Goal: Information Seeking & Learning: Learn about a topic

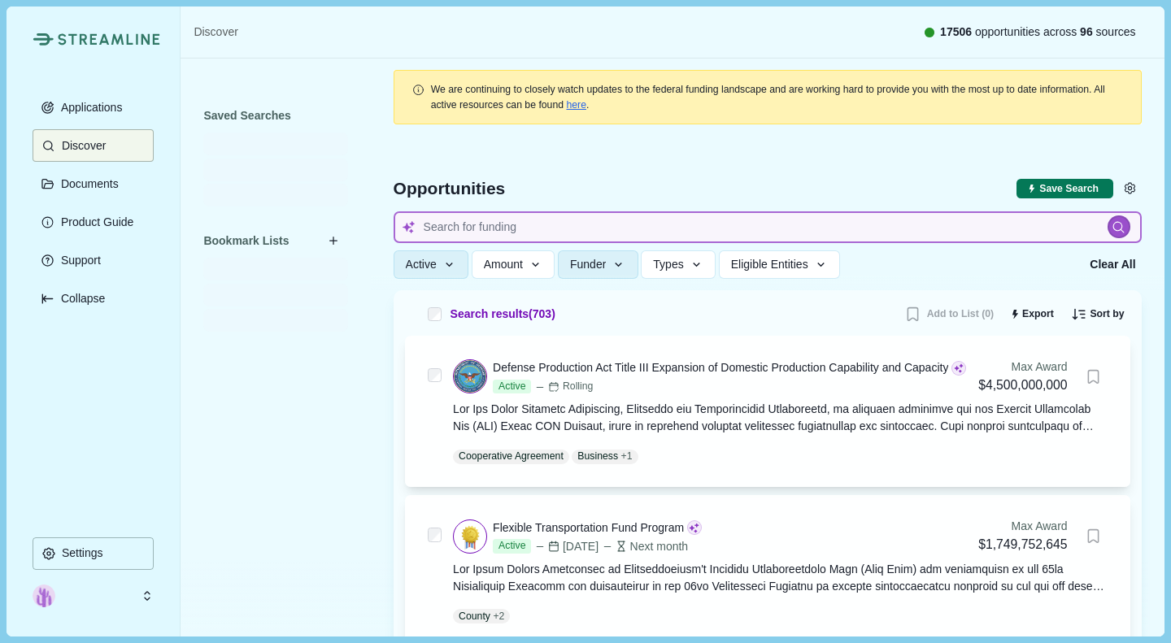
click at [459, 230] on input at bounding box center [768, 227] width 748 height 32
type input "s"
type input "stat"
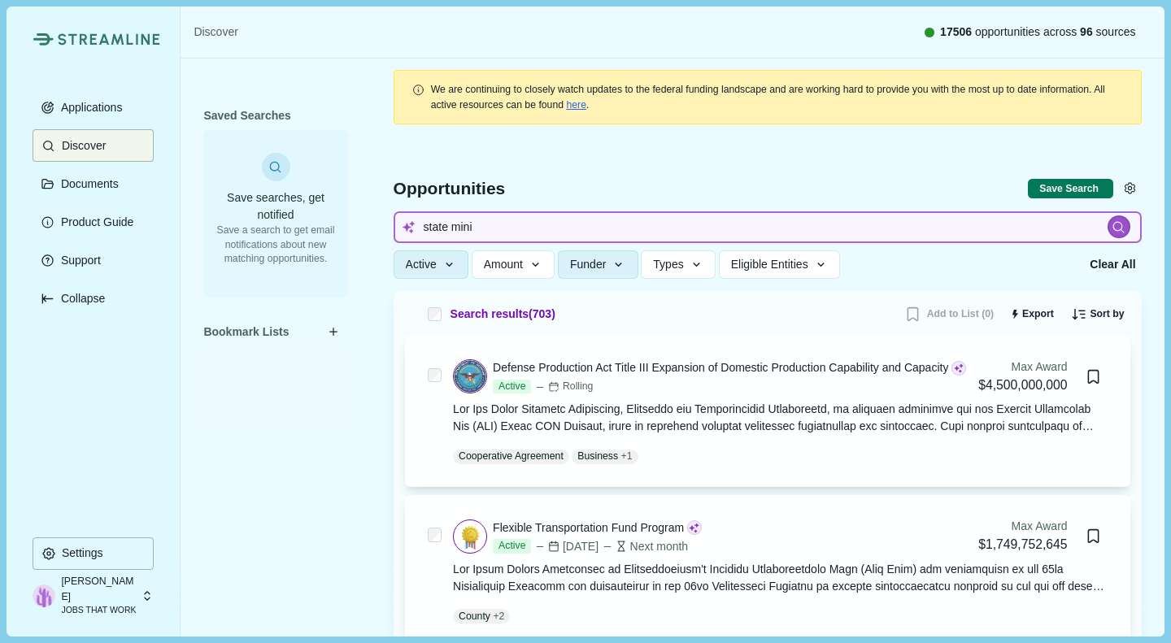
type input "state min"
type input "state mie"
type input "state mie s"
type input "state mie"
type input "state mine safety"
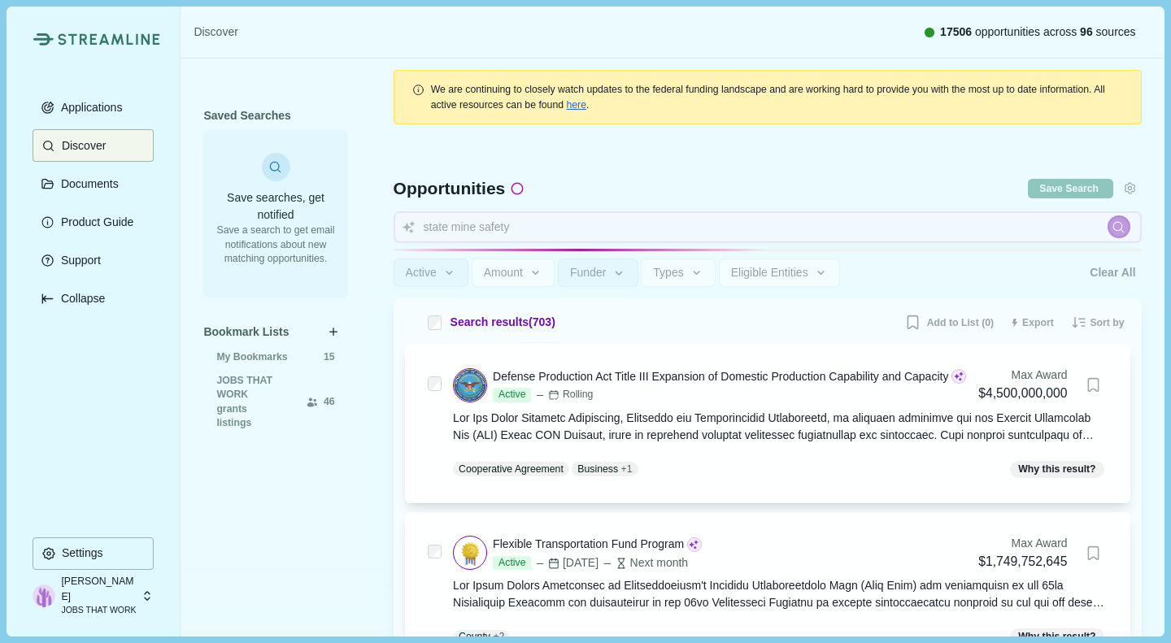
click at [664, 320] on div "Search results ( 703 ) Add to List (0) Export Sort by Max Award: Highest to Low…" at bounding box center [767, 323] width 725 height 26
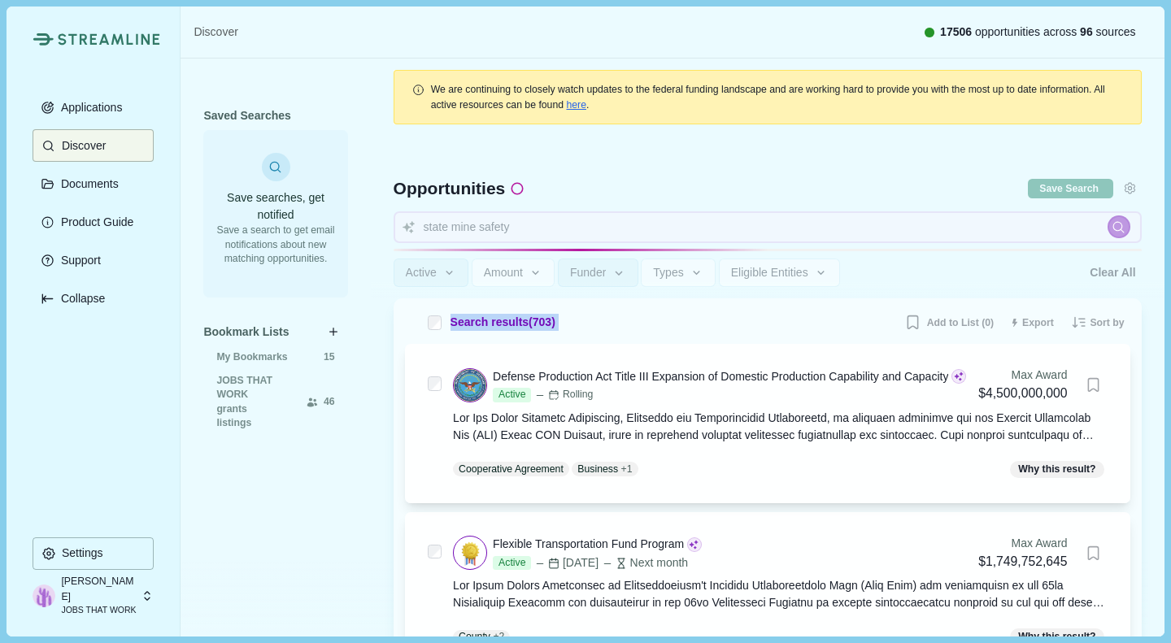
click at [664, 320] on div "Search results ( 703 ) Add to List (0) Export Sort by Max Award: Highest to Low…" at bounding box center [767, 323] width 725 height 26
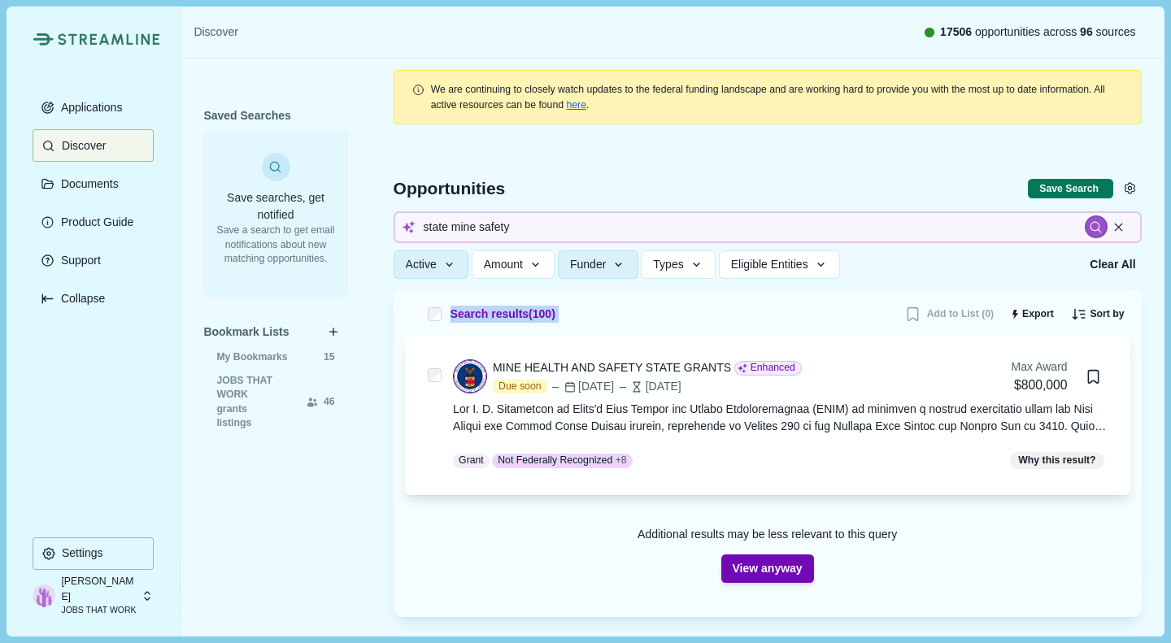
click at [591, 368] on div "MINE HEALTH AND SAFETY STATE GRANTS" at bounding box center [612, 367] width 238 height 17
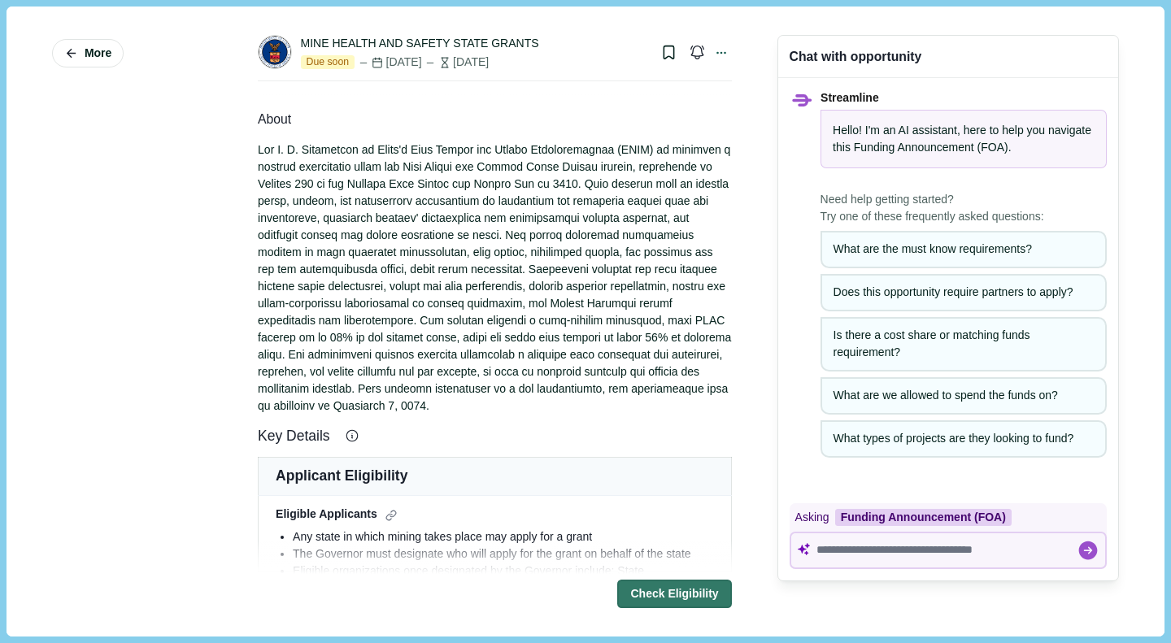
click at [655, 51] on button "Bookmark this grant." at bounding box center [669, 52] width 28 height 28
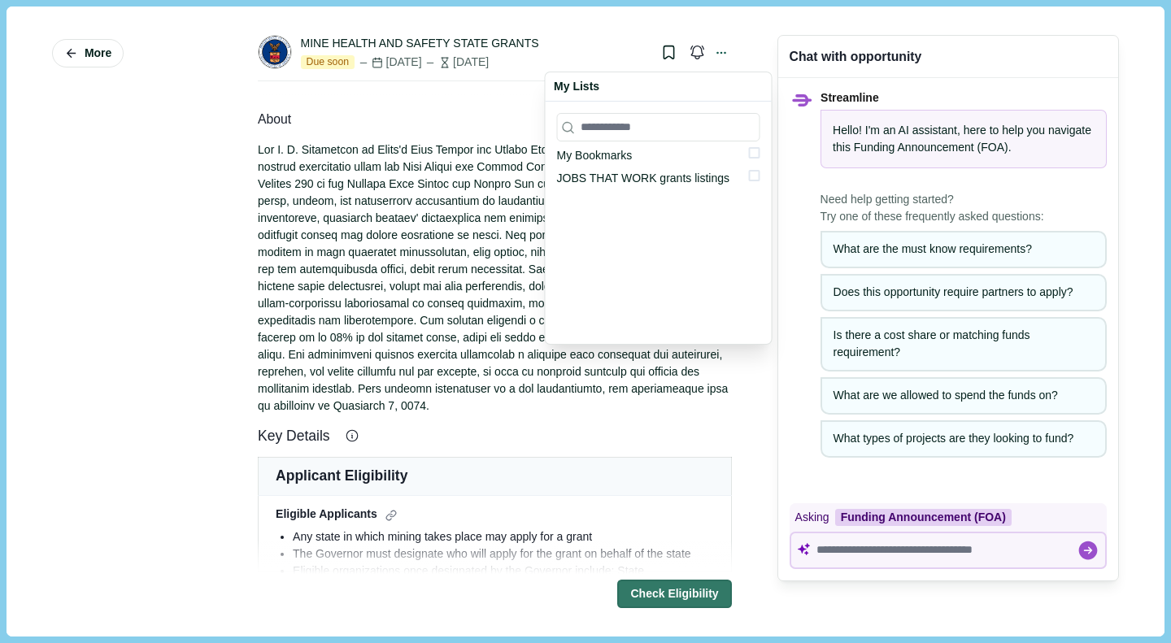
click at [658, 181] on div "JOBS THAT WORK grants listings" at bounding box center [643, 178] width 172 height 17
click at [759, 176] on div "My Bookmarks JOBS THAT WORK grants listings" at bounding box center [659, 223] width 226 height 242
click at [749, 178] on span at bounding box center [754, 175] width 11 height 11
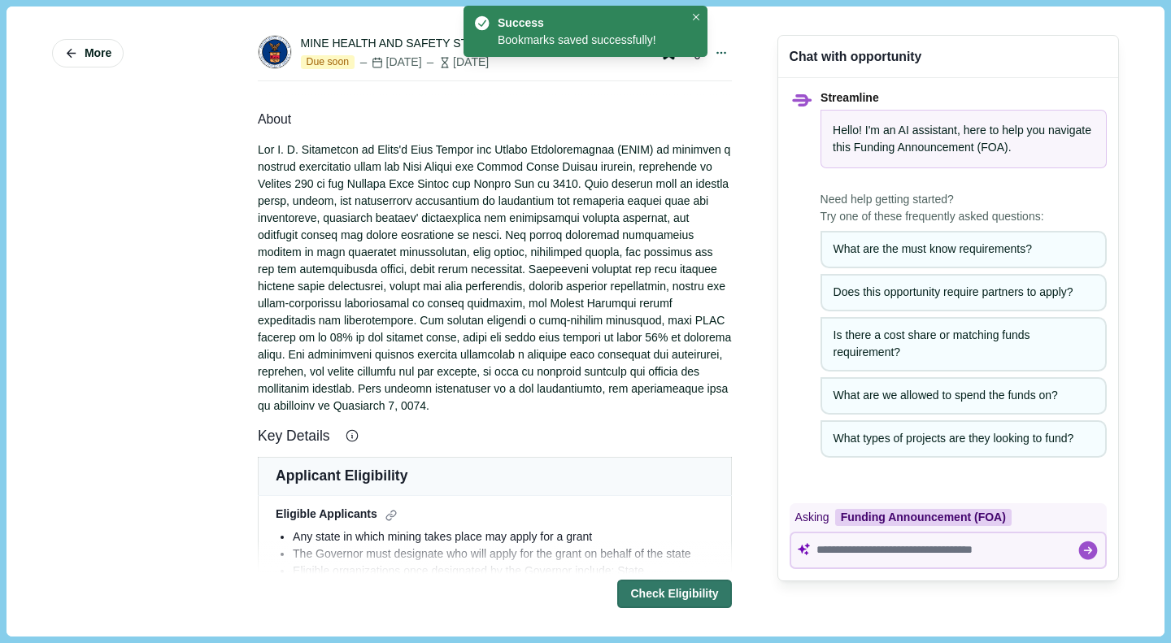
click at [81, 51] on button "More" at bounding box center [88, 53] width 72 height 28
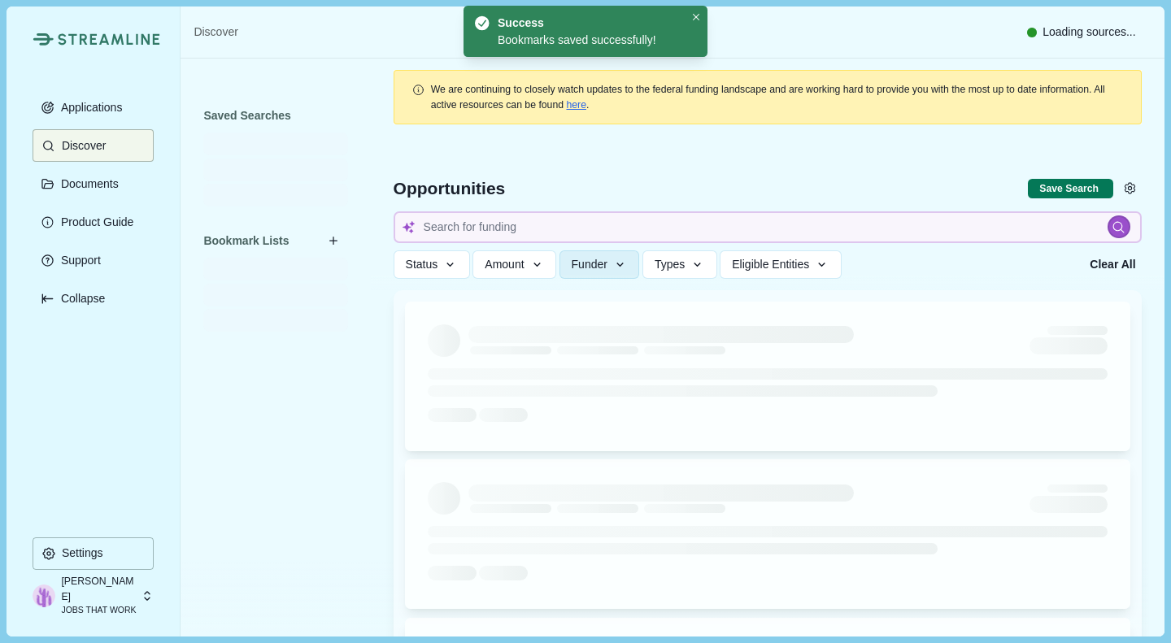
type input "state mine safety"
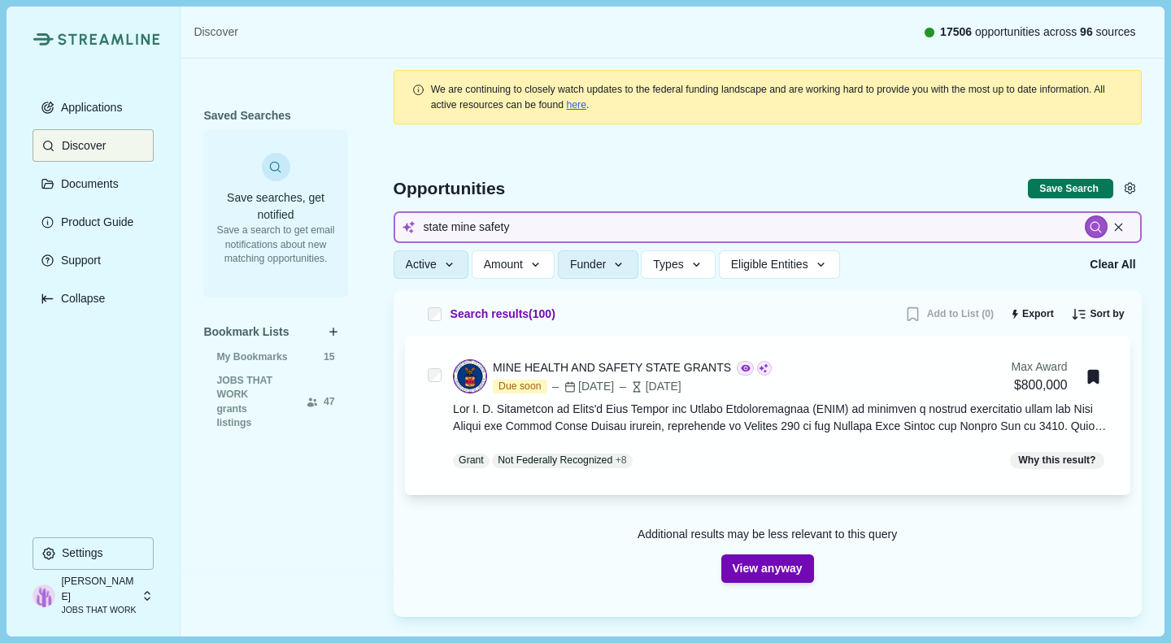
click at [485, 224] on input "state mine safety" at bounding box center [768, 227] width 748 height 32
type input "north dakota jobs"
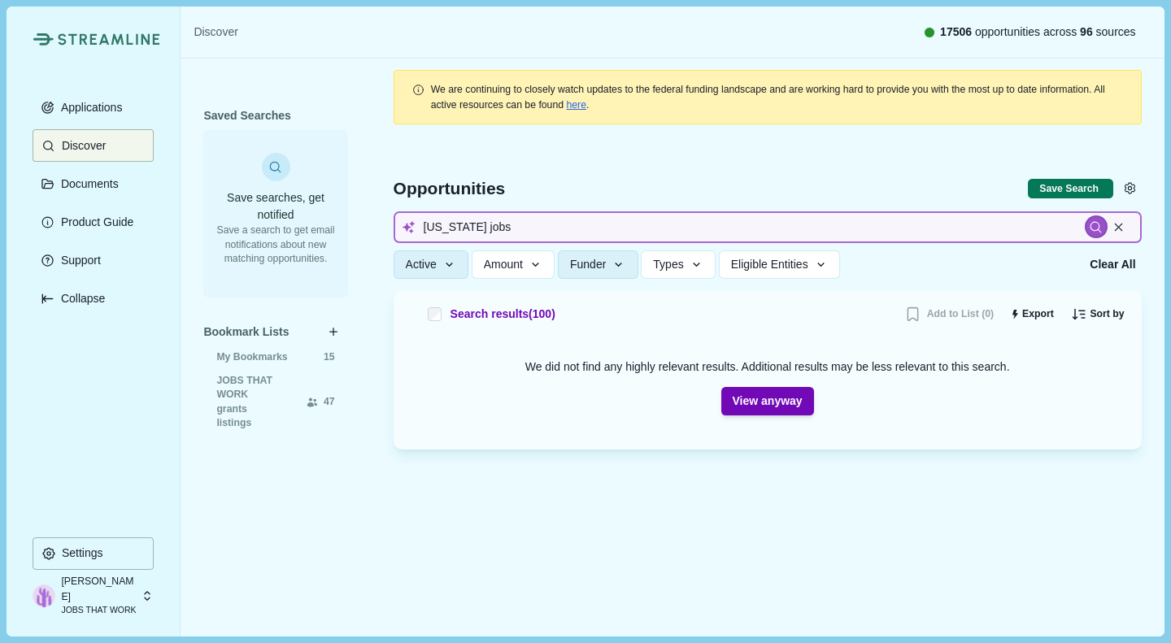
drag, startPoint x: 487, startPoint y: 228, endPoint x: 390, endPoint y: 215, distance: 97.6
click at [394, 215] on div "Opportunities Save Search Include missing values north dakota jobs Active Statu…" at bounding box center [768, 213] width 748 height 154
click at [507, 229] on input "north dakota jobs" at bounding box center [768, 227] width 748 height 32
type input "north dakota"
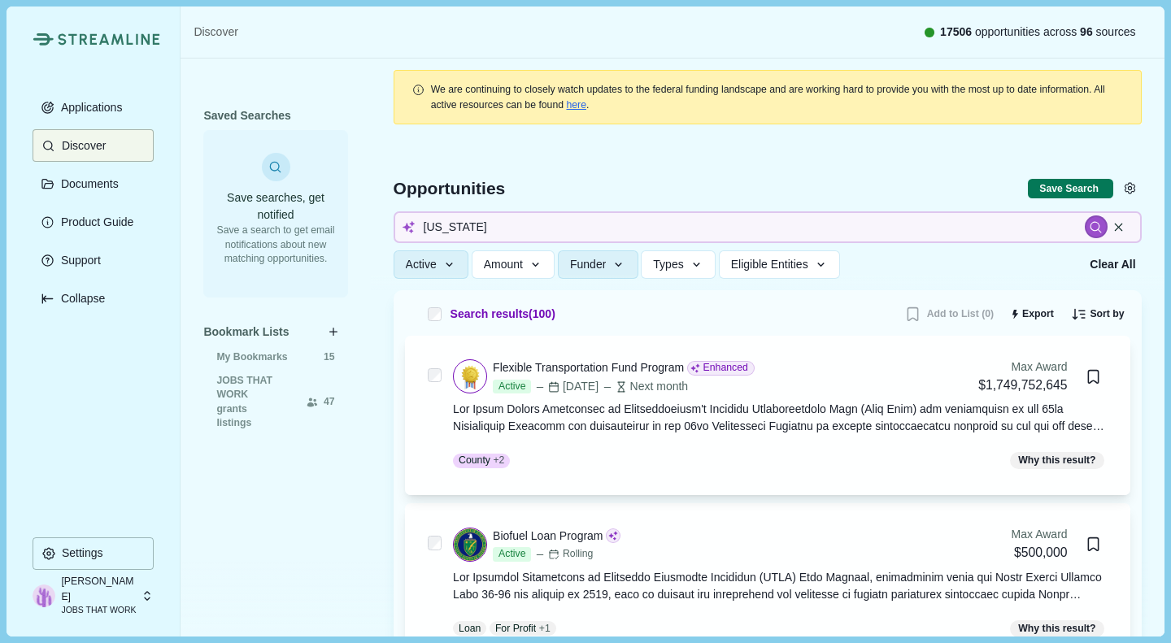
click at [596, 367] on div "Flexible Transportation Fund Program" at bounding box center [588, 367] width 191 height 17
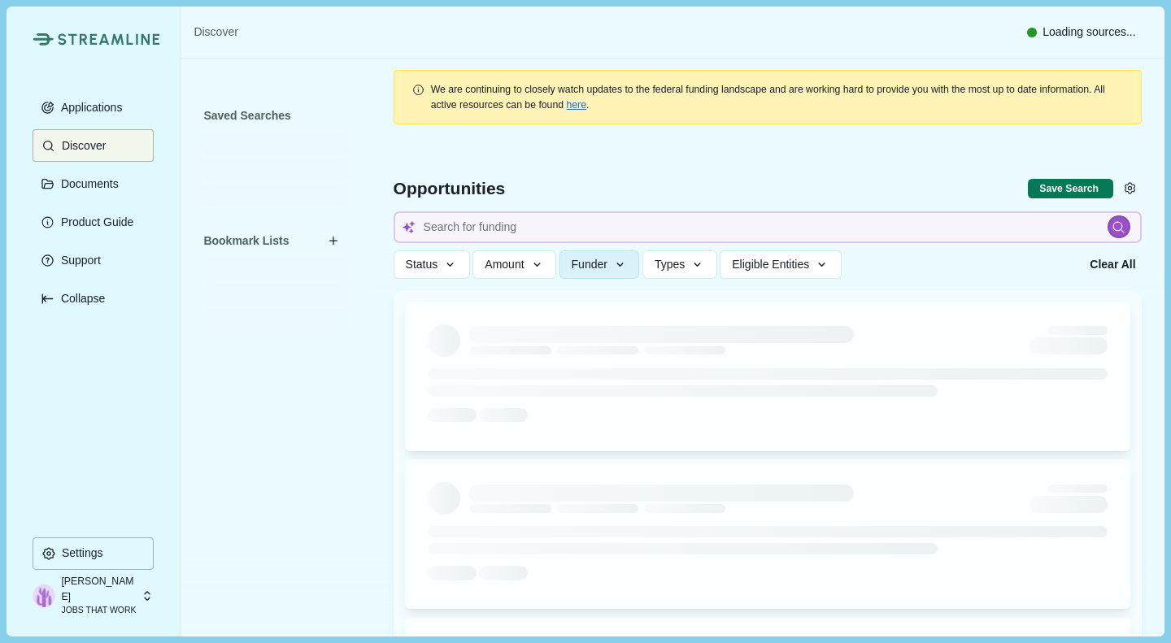
type input "north dakota"
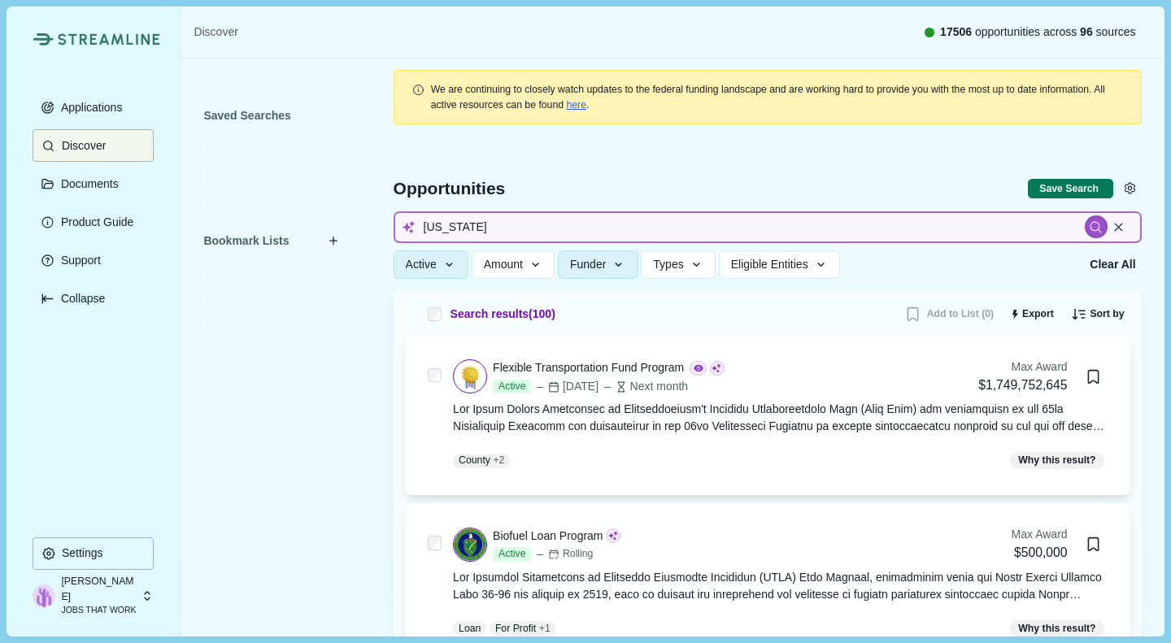
click at [496, 220] on input "north dakota" at bounding box center [768, 227] width 748 height 32
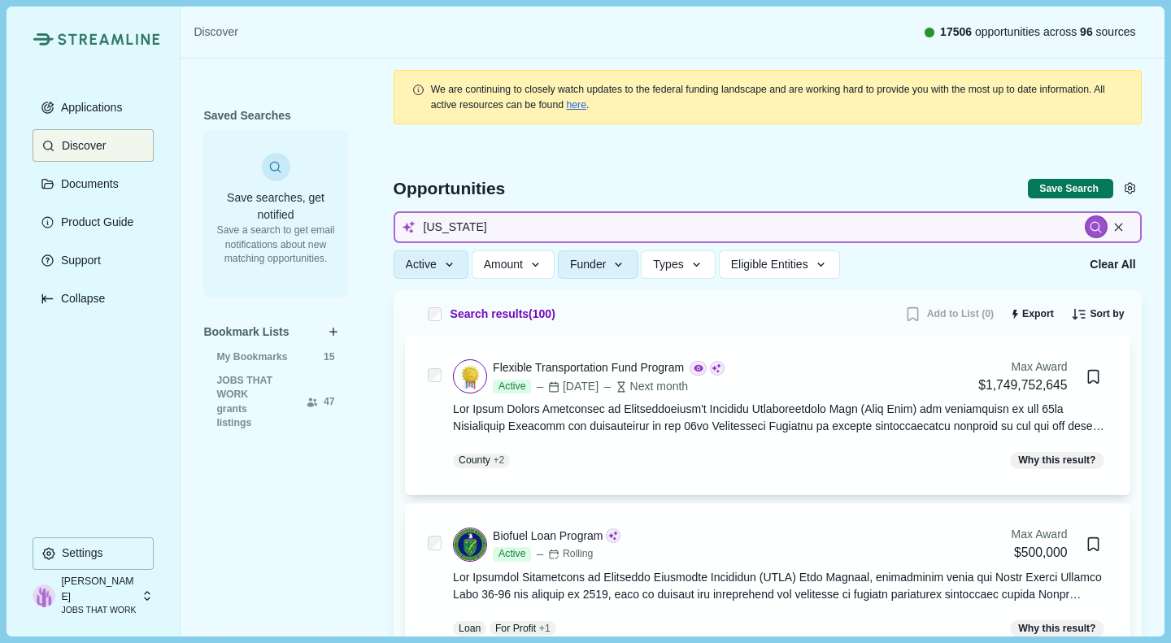
click at [496, 220] on input "north dakota" at bounding box center [768, 227] width 748 height 32
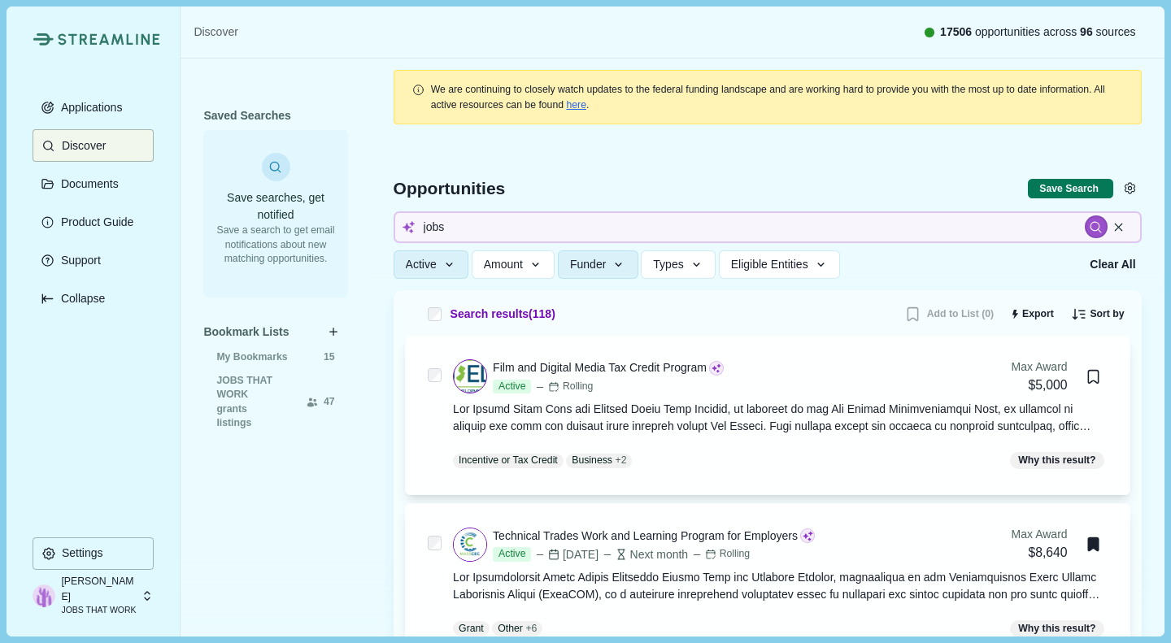
click at [570, 270] on span "Funder" at bounding box center [588, 265] width 36 height 14
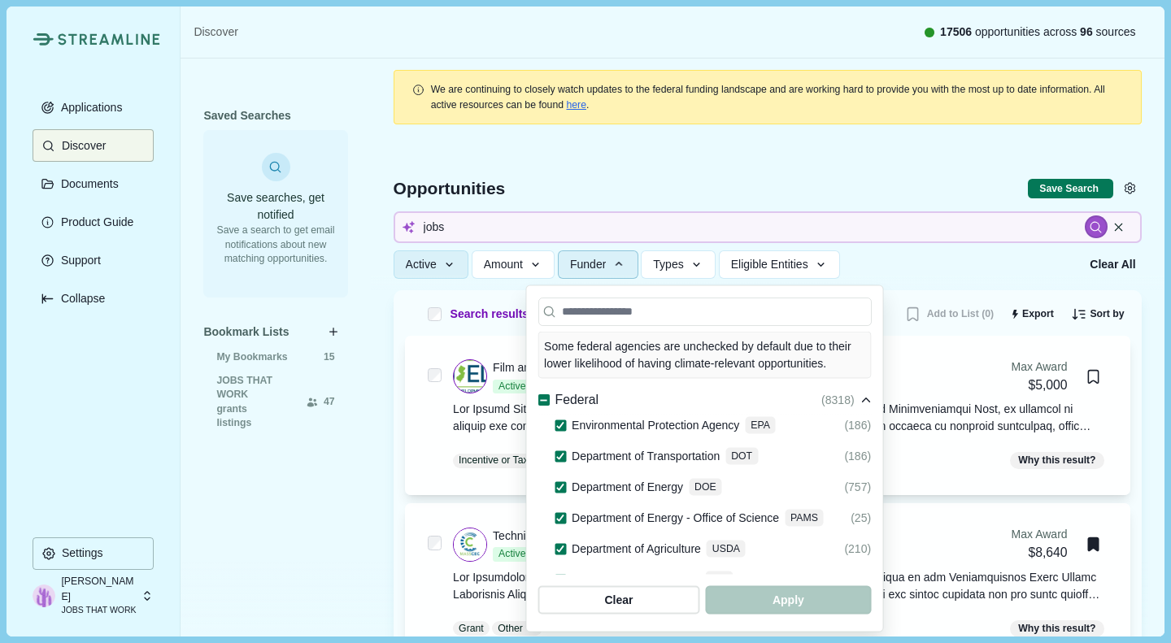
click at [537, 394] on span at bounding box center [542, 399] width 11 height 11
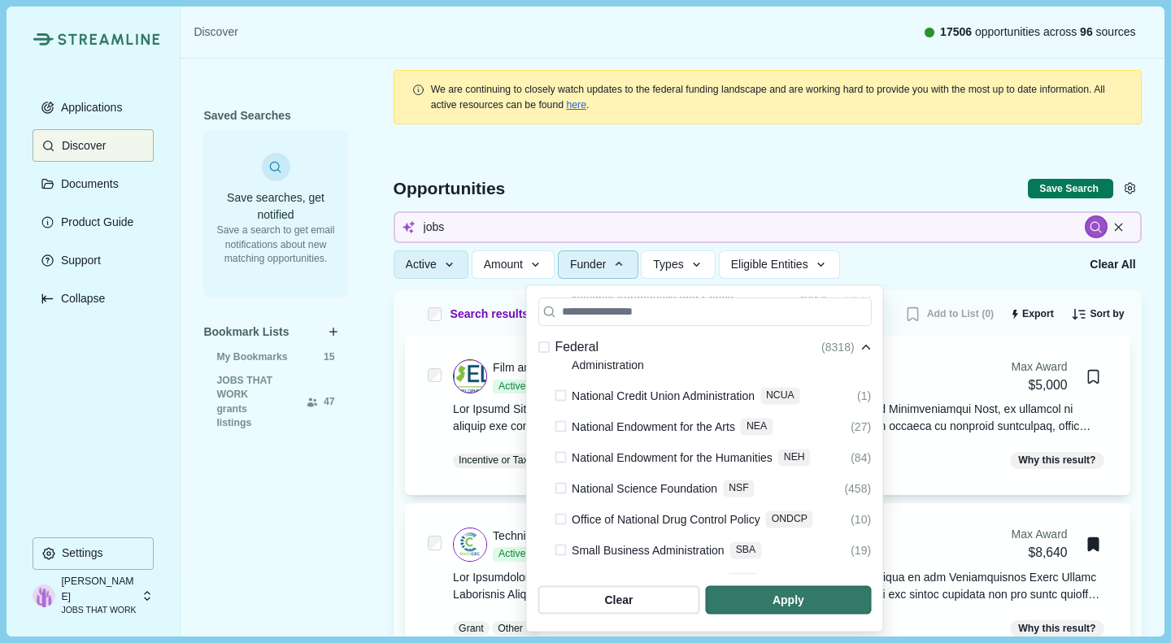
scroll to position [1033, 0]
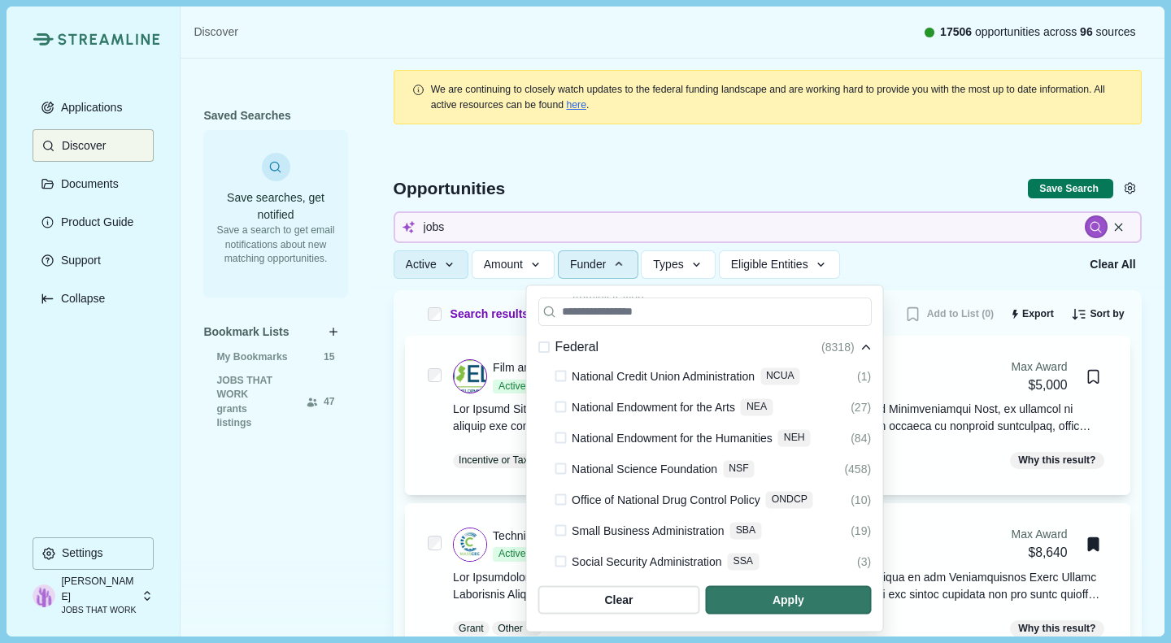
click at [871, 599] on span "button" at bounding box center [788, 600] width 165 height 28
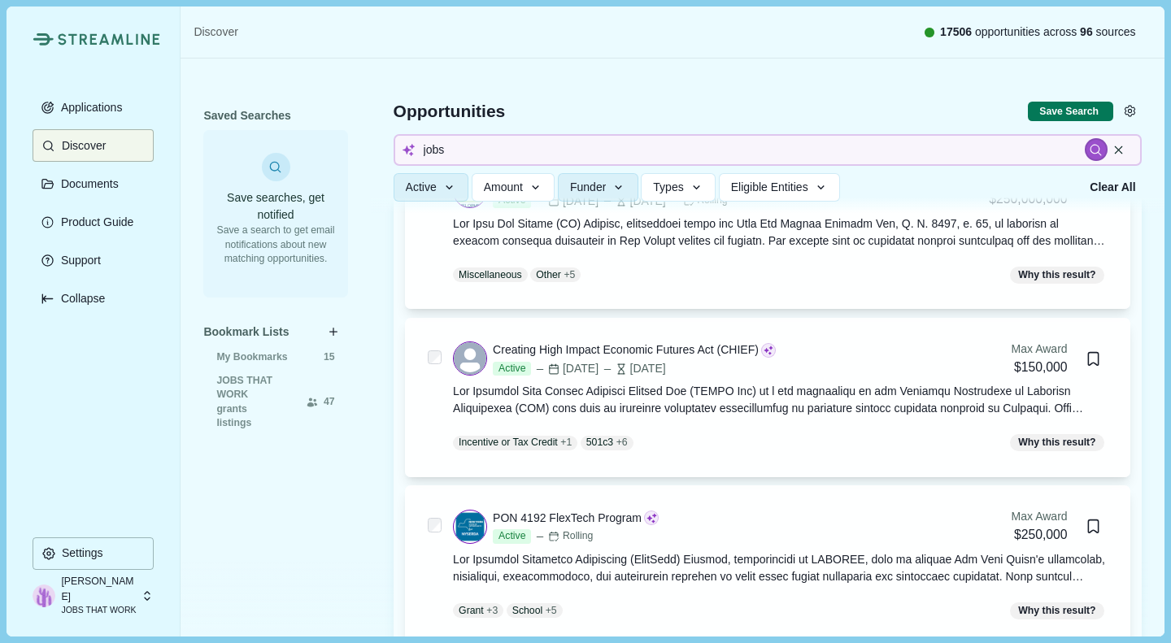
scroll to position [3722, 0]
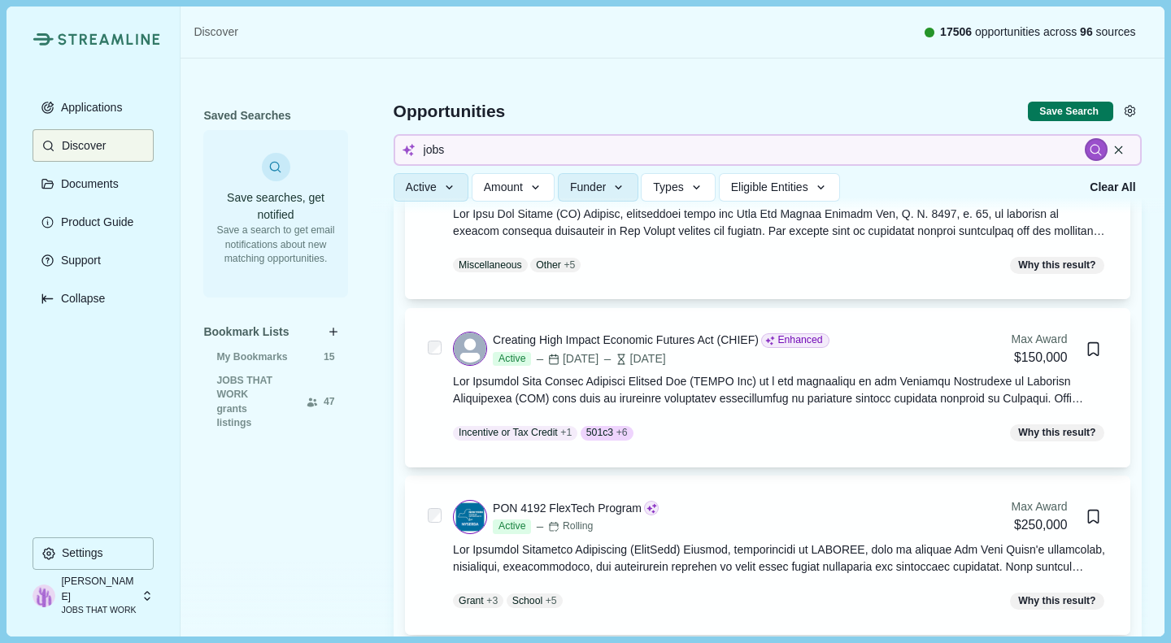
click at [614, 344] on div "Creating High Impact Economic Futures Act (CHIEF)" at bounding box center [626, 340] width 266 height 17
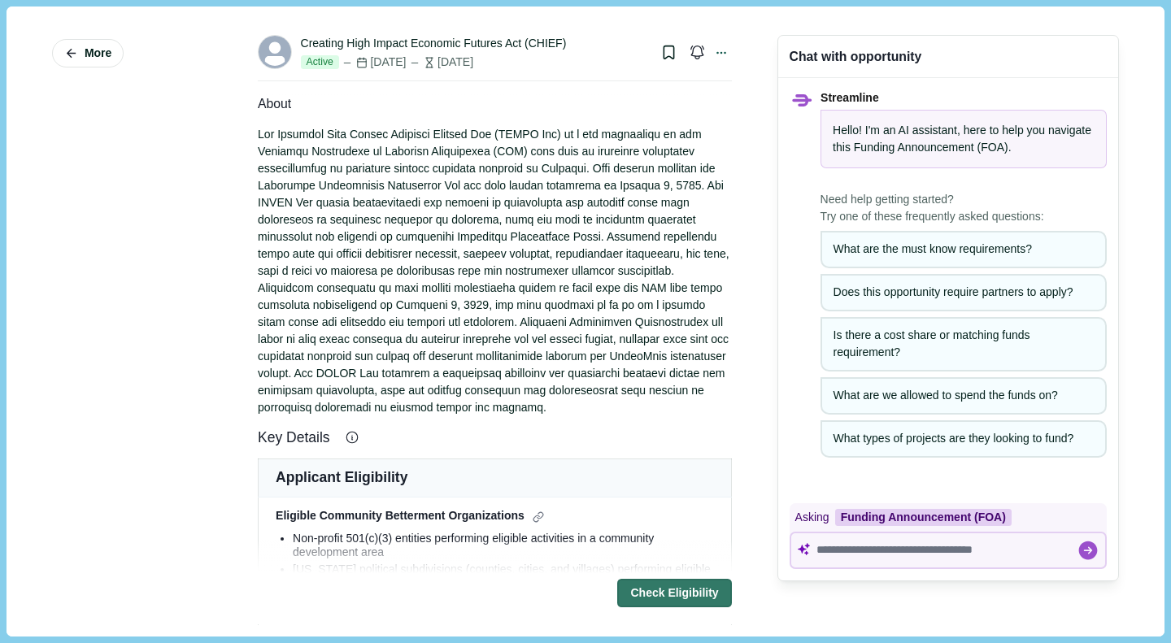
scroll to position [16, 0]
click at [100, 48] on span "More" at bounding box center [98, 53] width 27 height 14
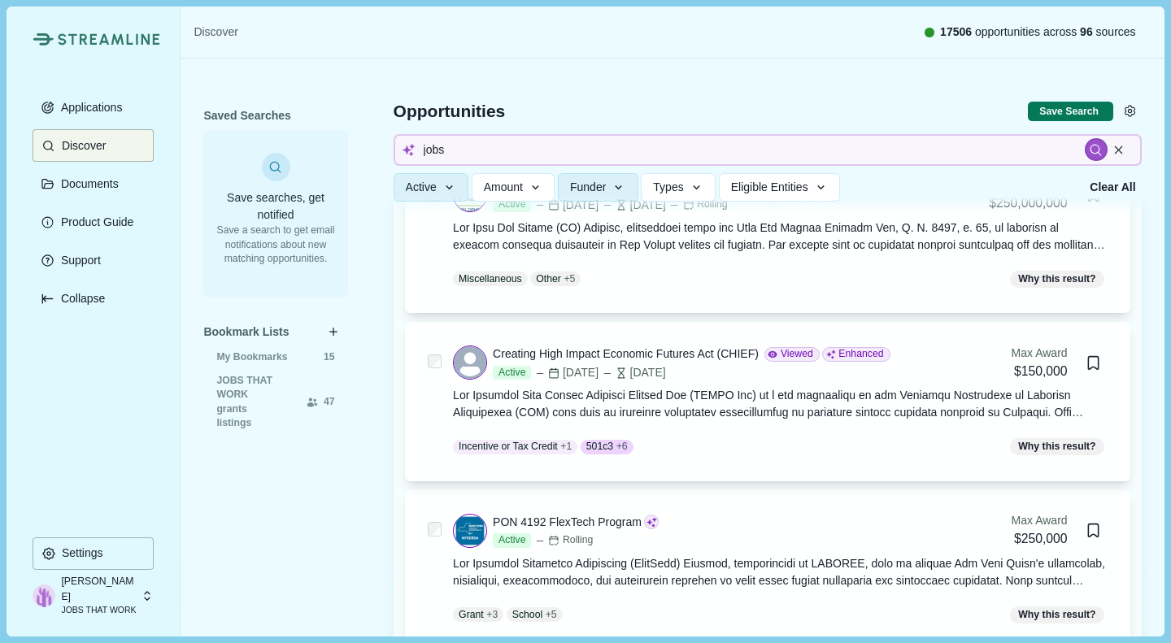
scroll to position [3709, 0]
click at [580, 350] on div "Creating High Impact Economic Futures Act (CHIEF)" at bounding box center [626, 353] width 266 height 17
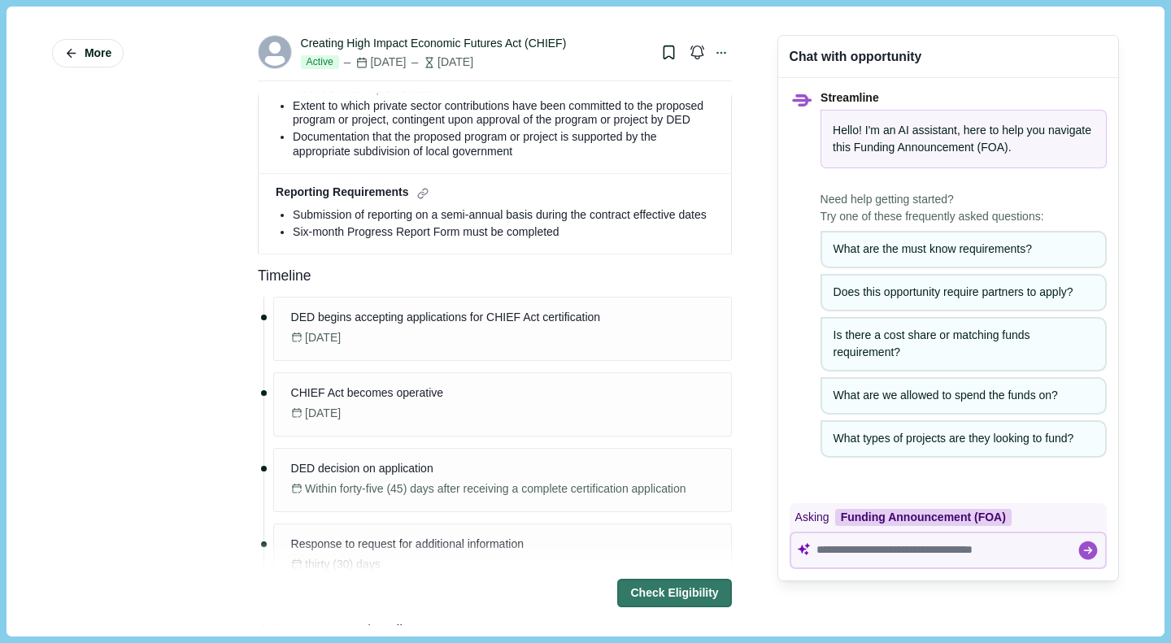
scroll to position [1696, 0]
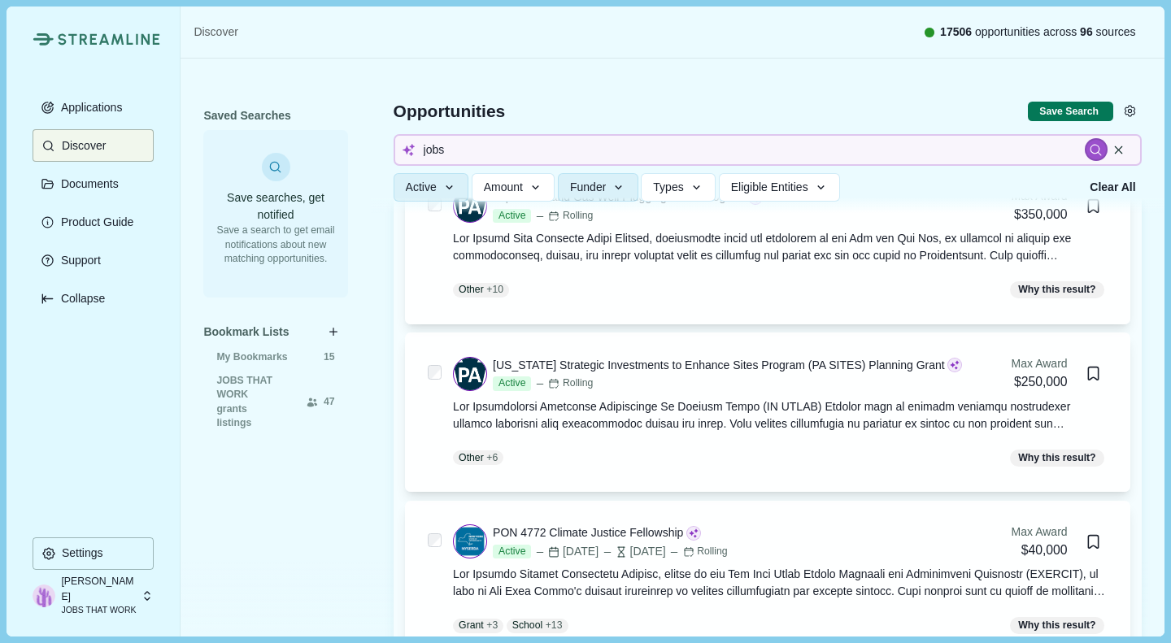
scroll to position [6217, 0]
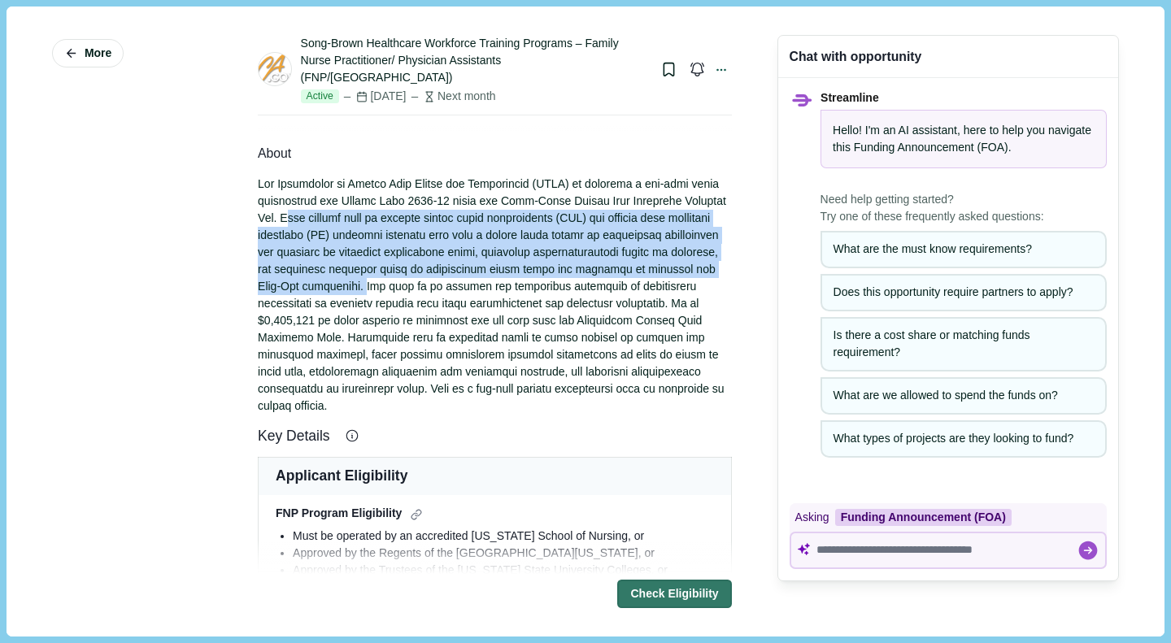
drag, startPoint x: 378, startPoint y: 264, endPoint x: 281, endPoint y: 196, distance: 118.4
click at [281, 196] on div at bounding box center [495, 295] width 474 height 239
copy div "This funding aims to support family nurse practitioner (FNP) and primary care p…"
click at [664, 63] on icon "Bookmark this grant." at bounding box center [669, 69] width 10 height 13
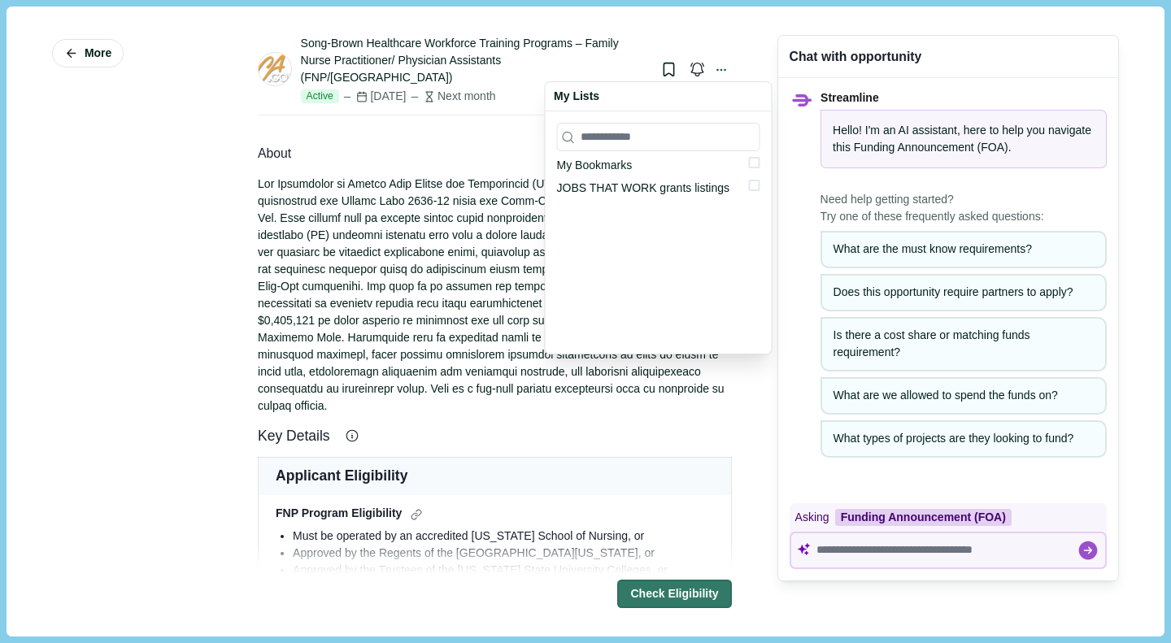
click at [759, 187] on div "My Bookmarks JOBS THAT WORK grants listings" at bounding box center [659, 232] width 226 height 242
click at [757, 187] on span at bounding box center [754, 185] width 11 height 11
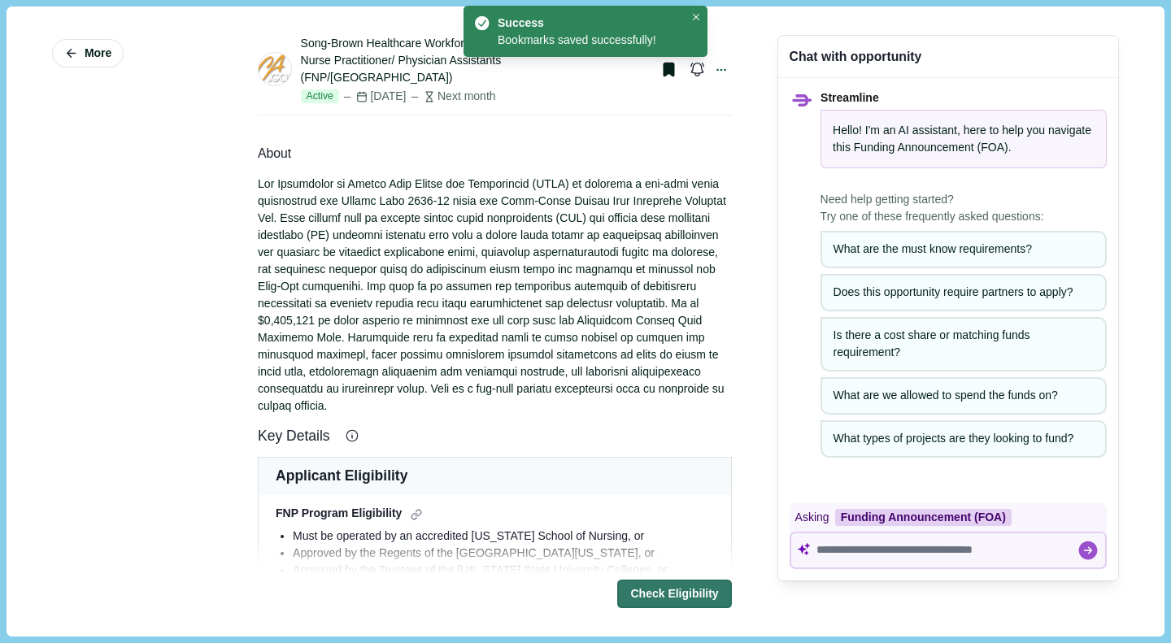
click at [389, 319] on div at bounding box center [495, 295] width 474 height 239
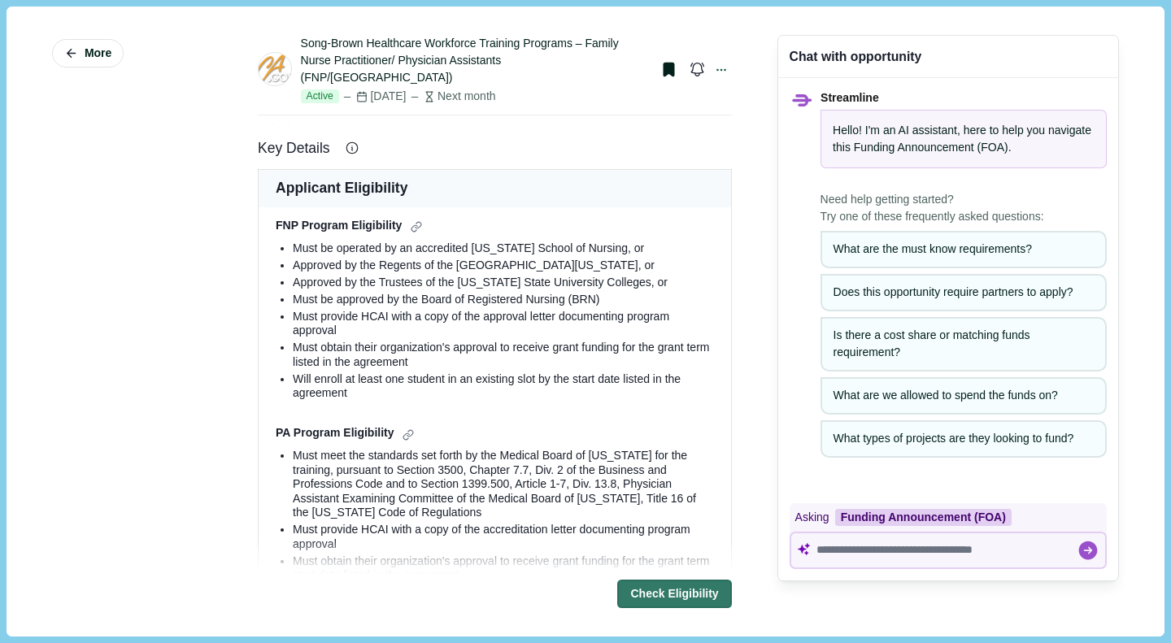
scroll to position [236, 0]
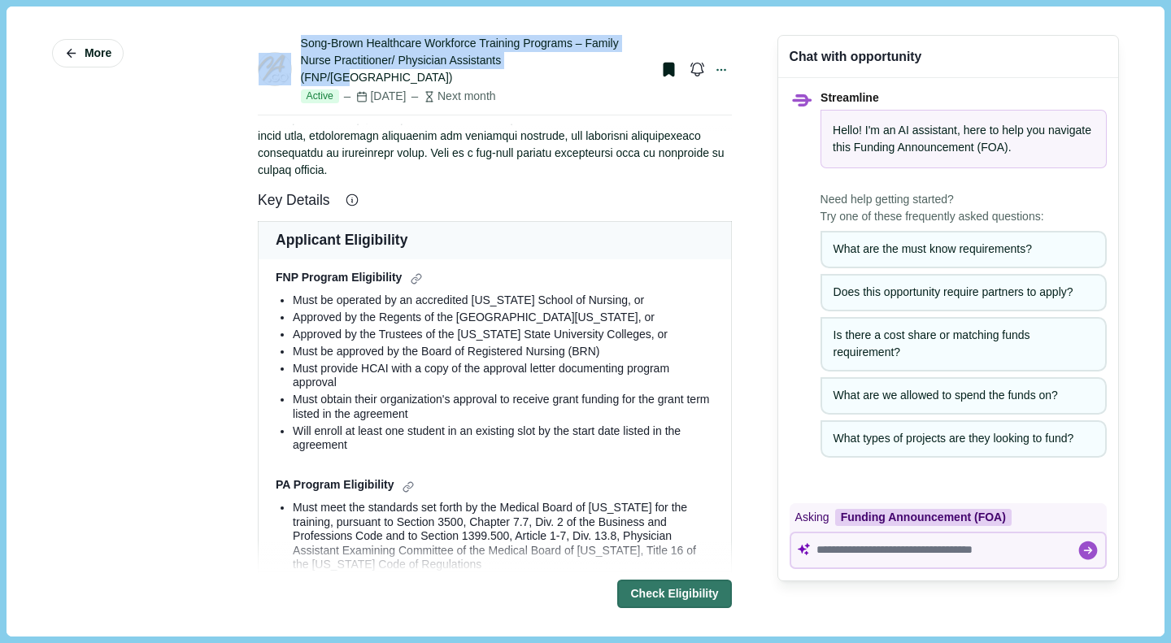
drag, startPoint x: 564, startPoint y: 61, endPoint x: 276, endPoint y: 40, distance: 289.4
click at [276, 40] on div "Song-Brown Healthcare Workforce Training Programs – Family Nurse Practitioner/ …" at bounding box center [495, 69] width 474 height 68
click at [407, 46] on div "Song-Brown Healthcare Workforce Training Programs – Family Nurse Practitioner/ …" at bounding box center [475, 60] width 348 height 51
drag, startPoint x: 582, startPoint y: 56, endPoint x: 295, endPoint y: 39, distance: 287.6
click at [295, 39] on div "Song-Brown Healthcare Workforce Training Programs – Family Nurse Practitioner/ …" at bounding box center [495, 69] width 474 height 68
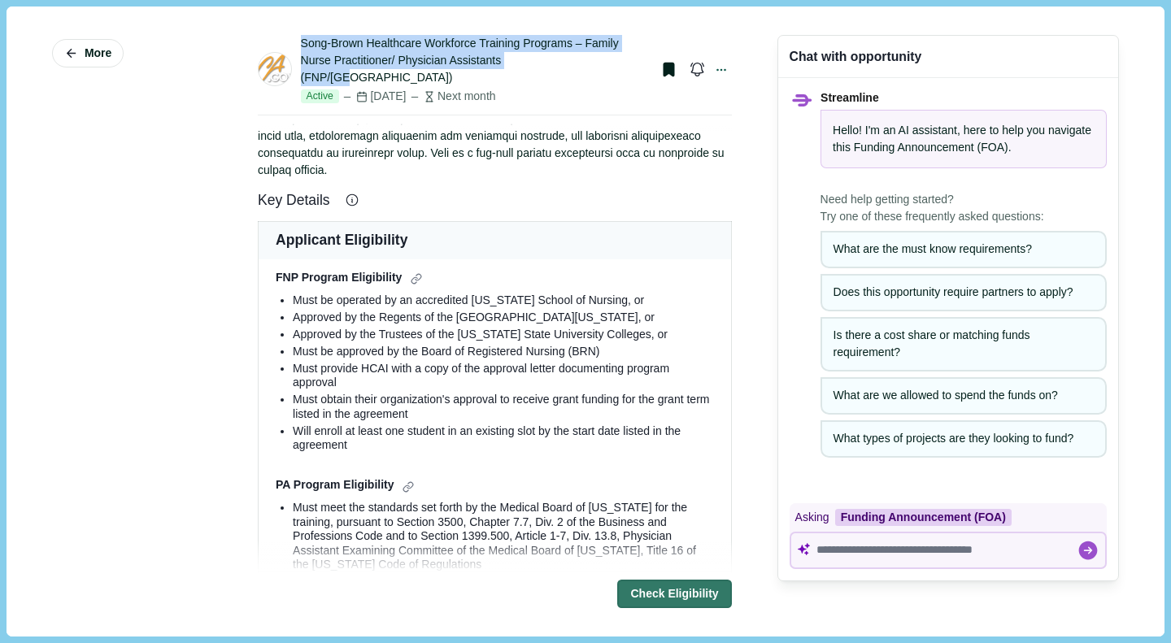
copy div "Song-Brown Healthcare Workforce Training Programs – Family Nurse Practitioner/ …"
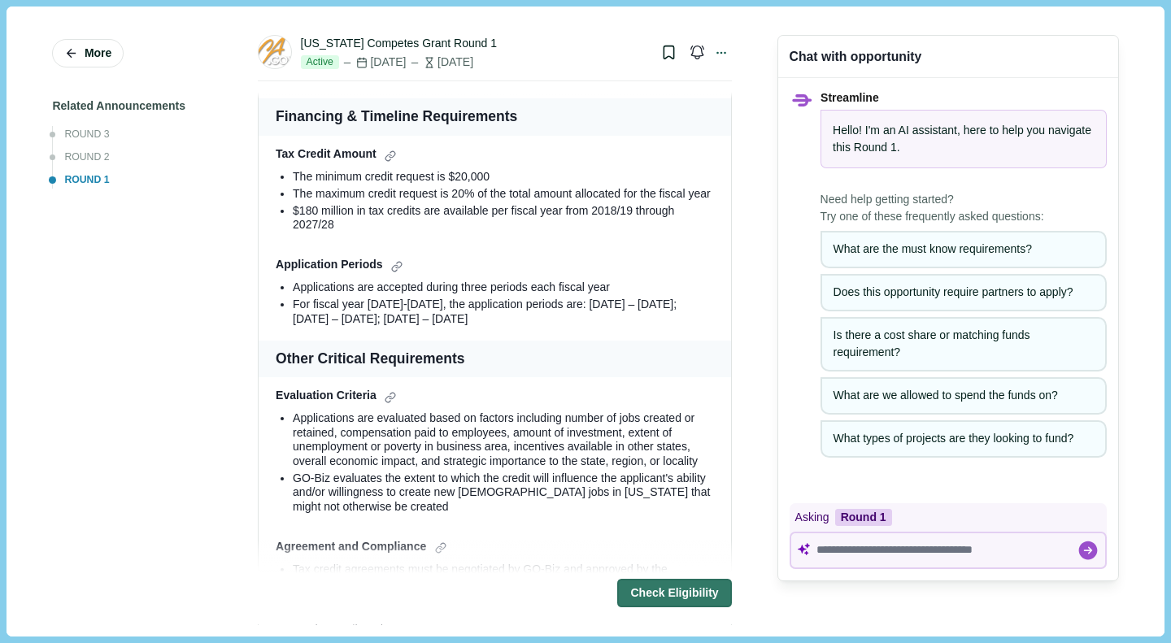
scroll to position [1363, 0]
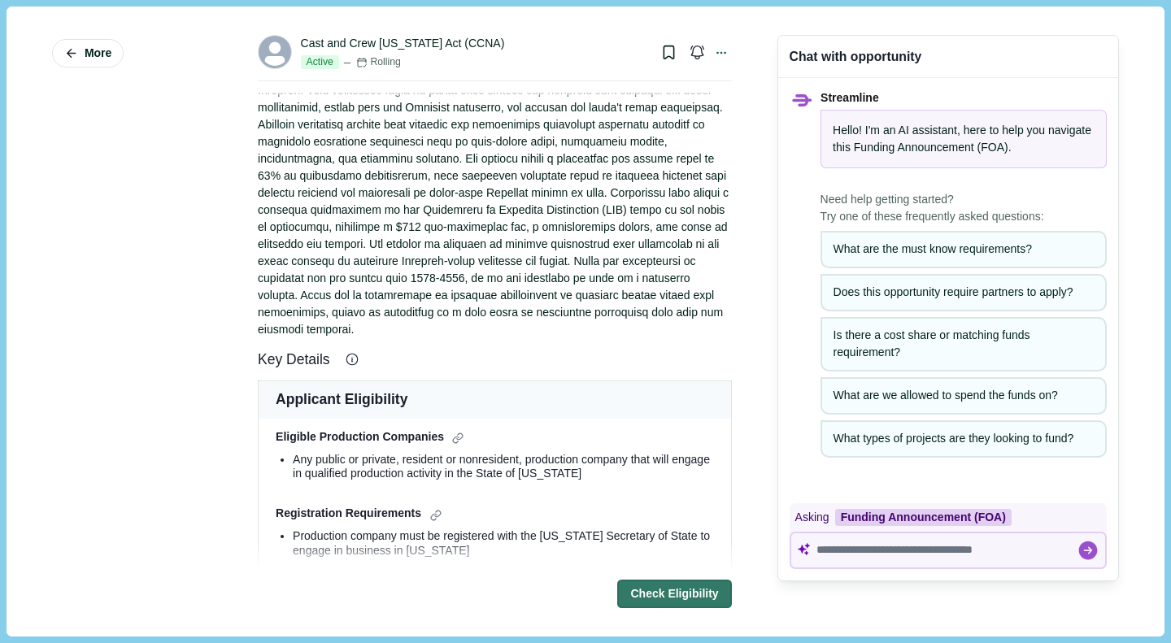
scroll to position [93, 0]
